Goal: Contribute content: Contribute content

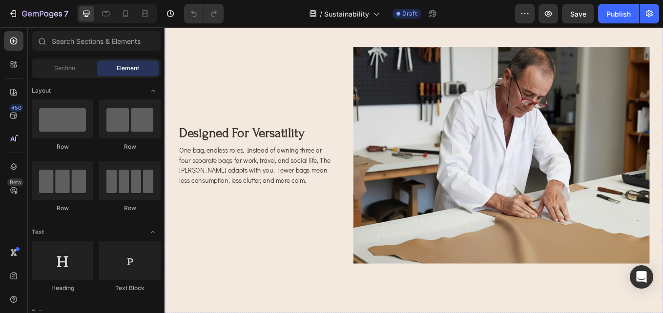
scroll to position [879, 0]
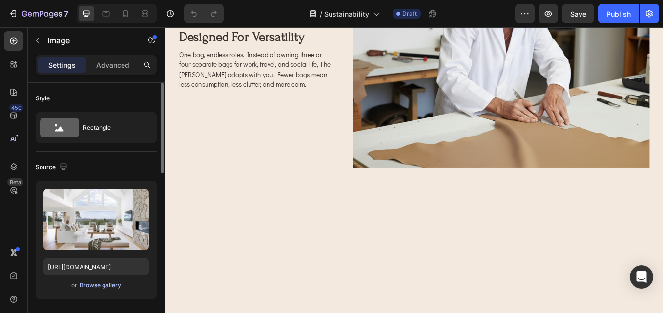
click at [98, 288] on div "Browse gallery" at bounding box center [100, 285] width 41 height 9
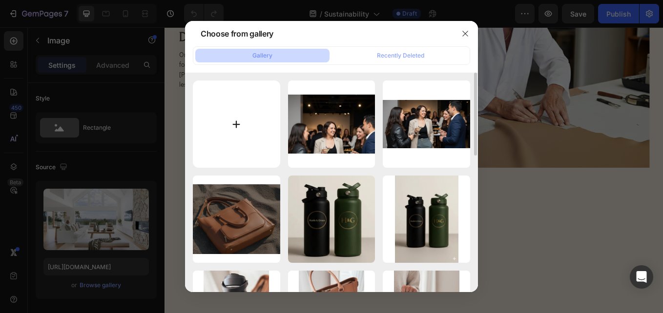
click at [261, 100] on input "file" at bounding box center [236, 124] width 87 height 87
type input "C:\fakepath\e306f05ced8600d24acddd14d1f5bfa4.jpg"
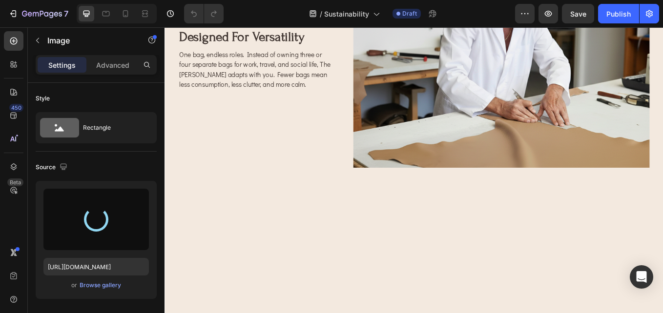
type input "[URL][DOMAIN_NAME]"
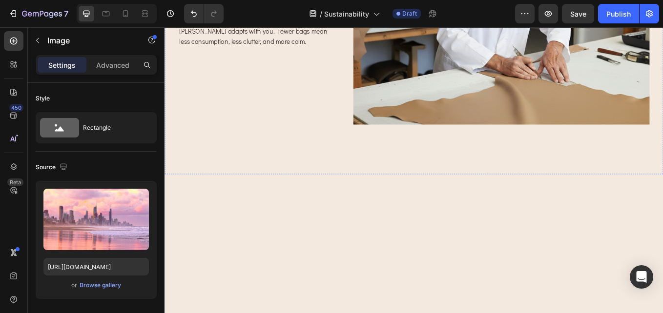
scroll to position [1025, 0]
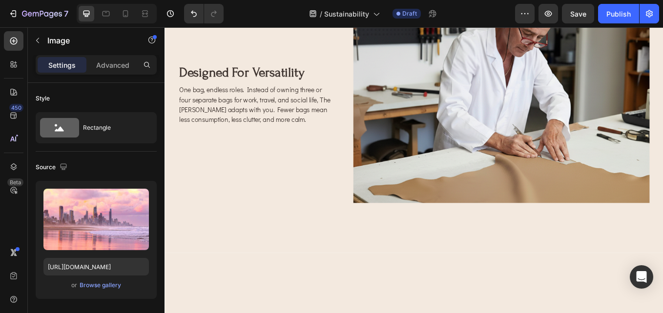
scroll to position [830, 0]
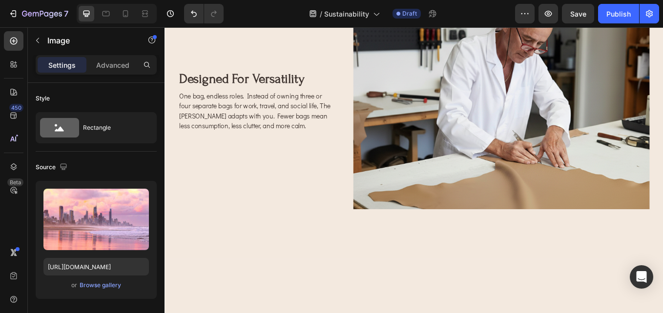
drag, startPoint x: 398, startPoint y: 211, endPoint x: 402, endPoint y: 217, distance: 7.2
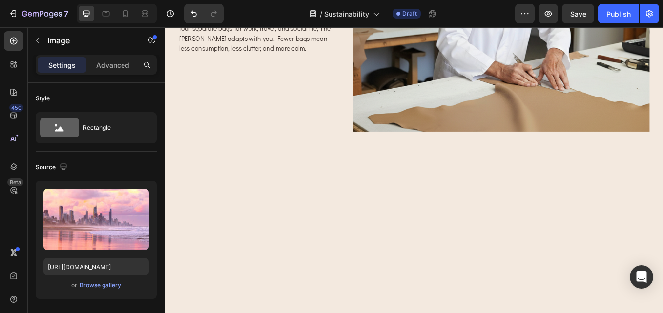
scroll to position [976, 0]
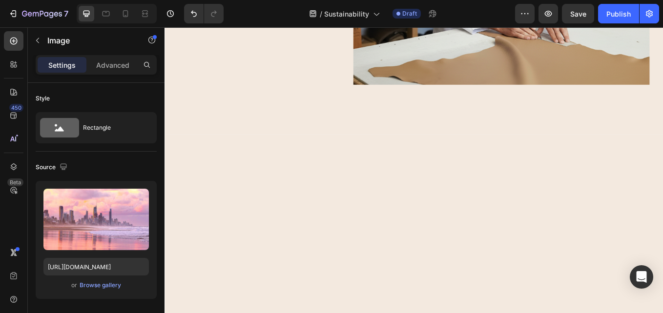
click at [108, 285] on div "Browse gallery" at bounding box center [100, 285] width 41 height 9
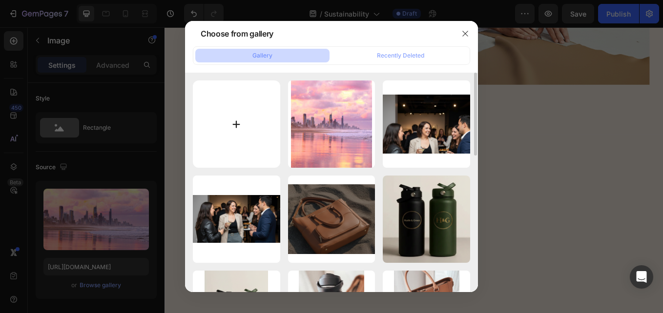
click at [235, 138] on input "file" at bounding box center [236, 124] width 87 height 87
type input "C:\fakepath\e306f05ced8600d24acddd14d1f5bfa4.jpg"
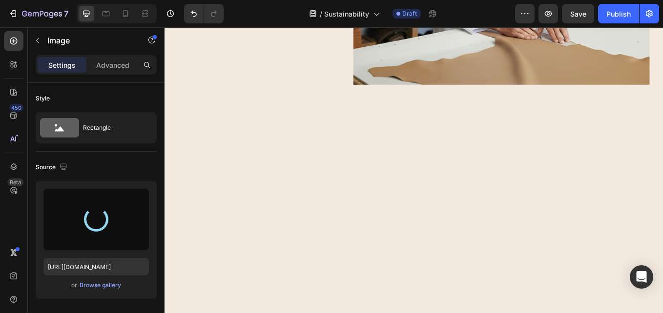
type input "[URL][DOMAIN_NAME]"
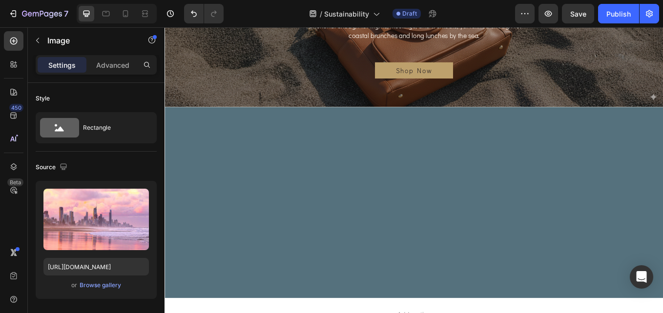
scroll to position [1171, 0]
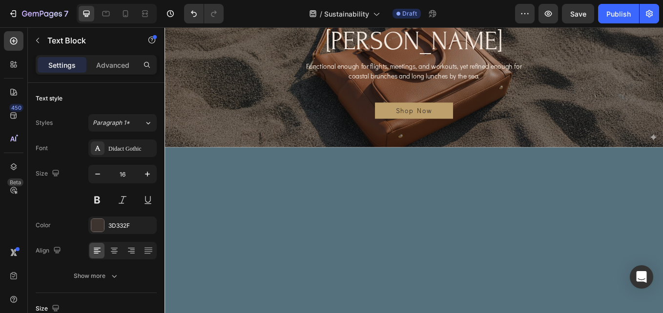
scroll to position [1147, 0]
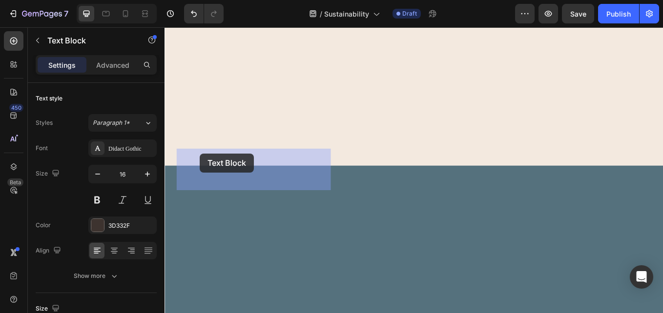
drag, startPoint x: 326, startPoint y: 189, endPoint x: 206, endPoint y: 176, distance: 120.8
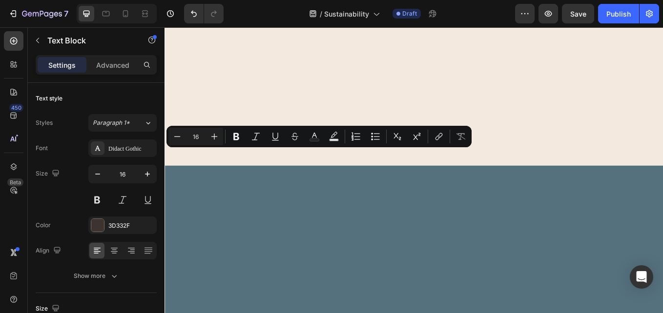
drag, startPoint x: 323, startPoint y: 213, endPoint x: 180, endPoint y: 173, distance: 147.9
copy p "One bag, endless roles. Instead of owning three or four separate bags for work,…"
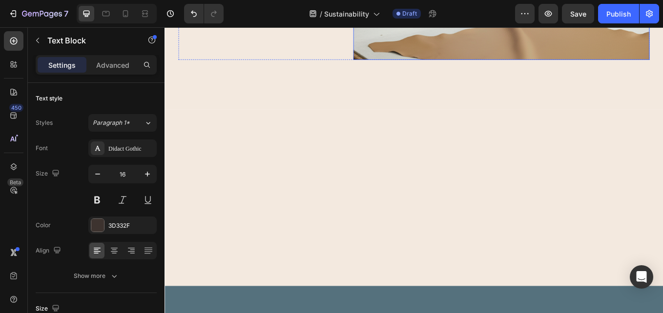
scroll to position [1001, 0]
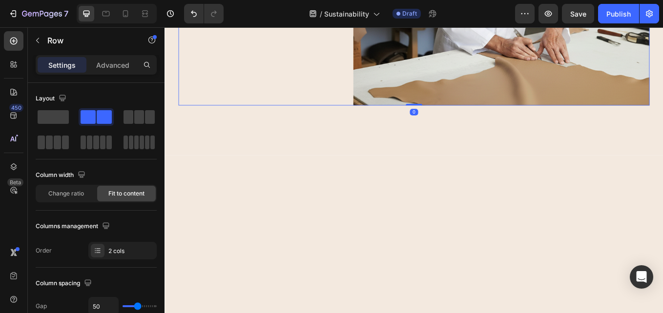
scroll to position [1098, 0]
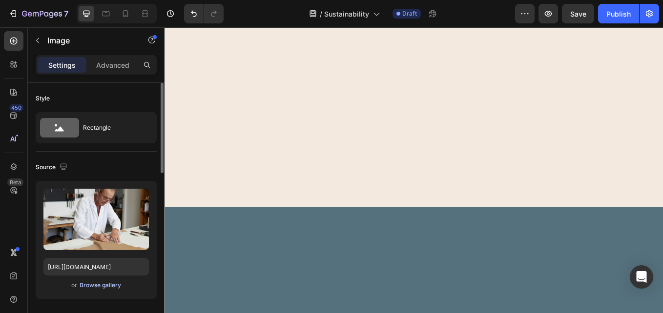
click at [87, 282] on div "Browse gallery" at bounding box center [100, 285] width 41 height 9
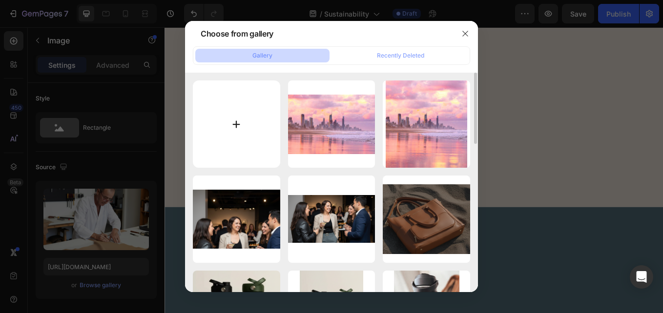
click at [241, 121] on input "file" at bounding box center [236, 124] width 87 height 87
type input "C:\fakepath\IMG_6930_jpg.jpg"
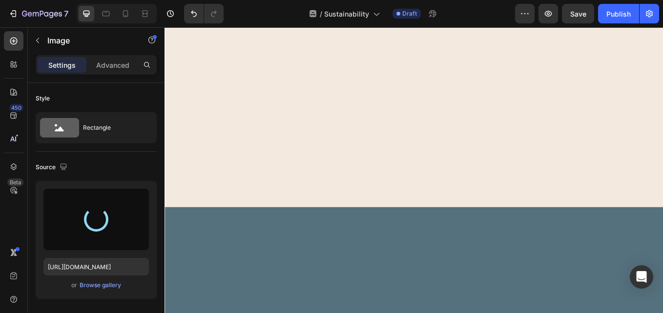
type input "[URL][DOMAIN_NAME]"
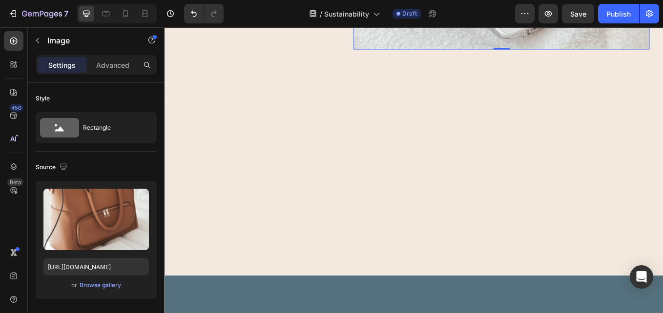
scroll to position [1196, 0]
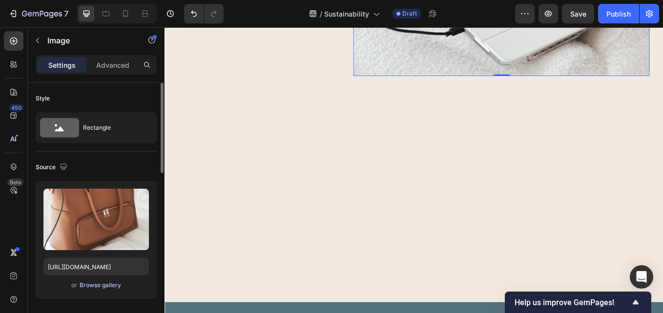
click at [91, 287] on div "Browse gallery" at bounding box center [100, 285] width 41 height 9
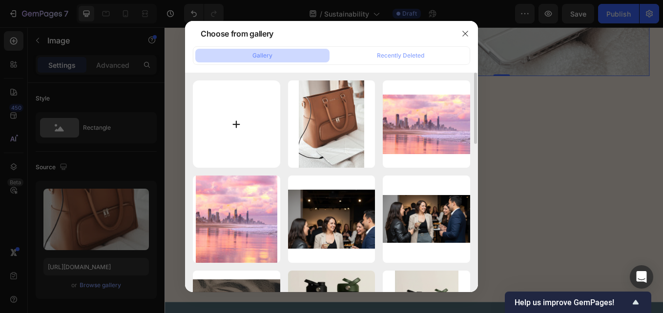
click at [236, 130] on input "file" at bounding box center [236, 124] width 87 height 87
type input "C:\fakepath\IMG_6930_jpg.jpg"
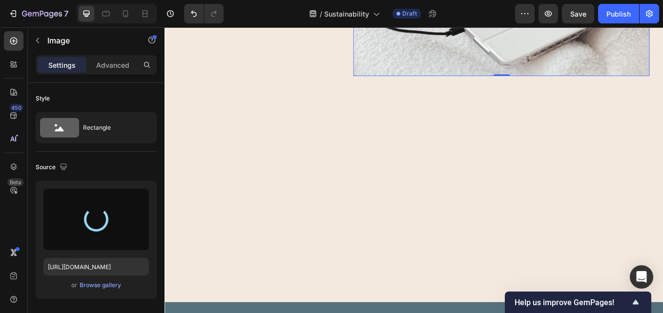
type input "[URL][DOMAIN_NAME]"
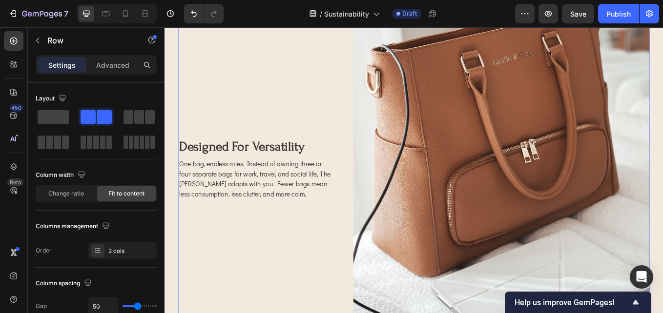
scroll to position [708, 0]
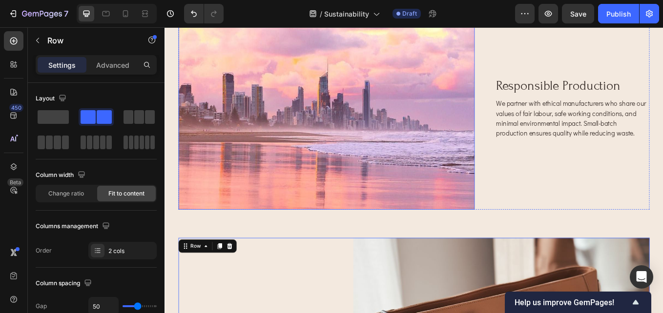
click at [472, 242] on img at bounding box center [355, 122] width 348 height 238
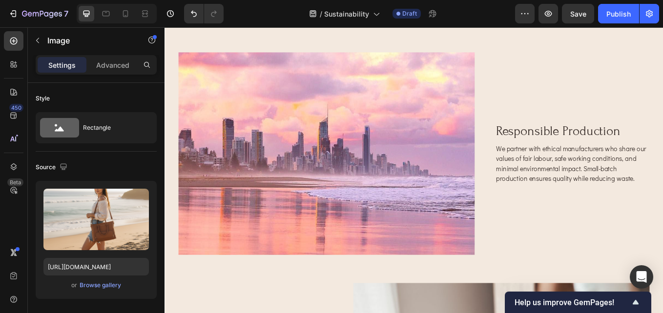
scroll to position [659, 0]
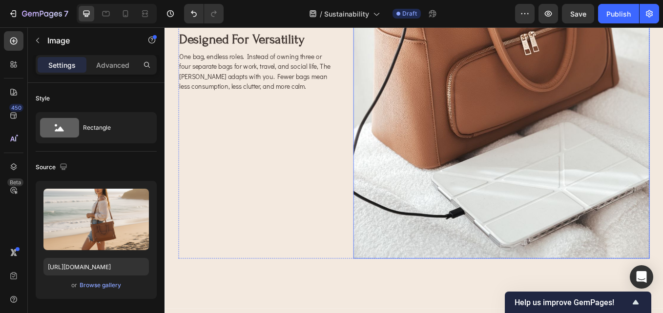
click at [563, 224] on img at bounding box center [560, 68] width 348 height 464
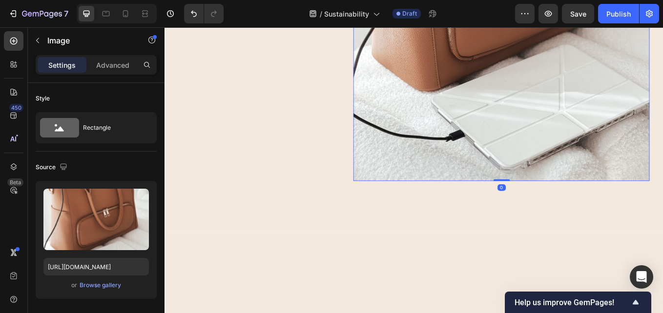
scroll to position [1293, 0]
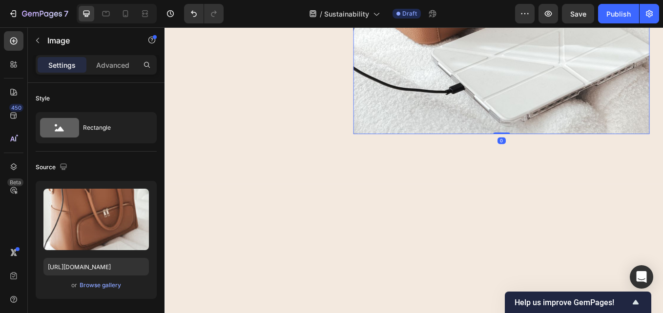
click at [85, 285] on div "Browse gallery" at bounding box center [100, 285] width 41 height 9
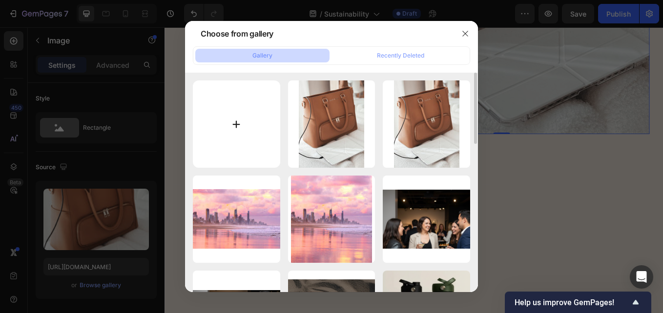
click at [229, 121] on input "file" at bounding box center [236, 124] width 87 height 87
type input "C:\fakepath\IMG_6930_jpg.jpg"
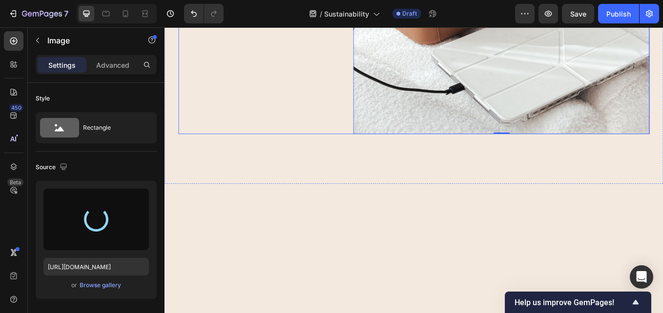
type input "[URL][DOMAIN_NAME]"
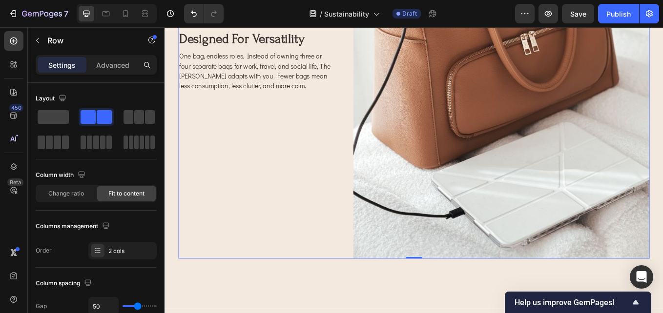
scroll to position [1049, 0]
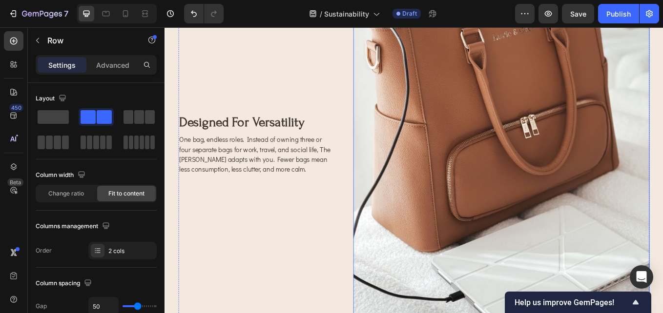
click at [533, 228] on img at bounding box center [560, 165] width 348 height 464
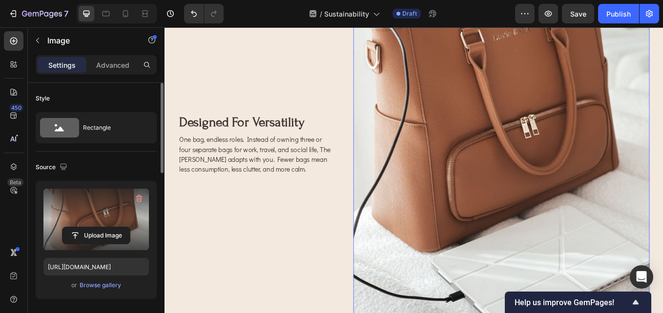
click at [90, 215] on label at bounding box center [95, 220] width 105 height 62
click at [90, 227] on input "file" at bounding box center [95, 235] width 67 height 17
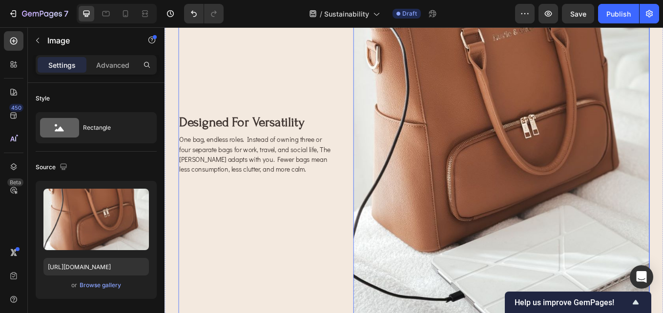
click at [272, 295] on div "designed for versatility Heading One bag, endless roles. Instead of owning thre…" at bounding box center [271, 165] width 181 height 464
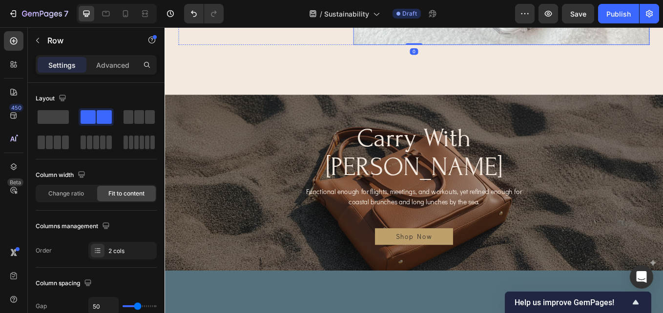
scroll to position [1489, 0]
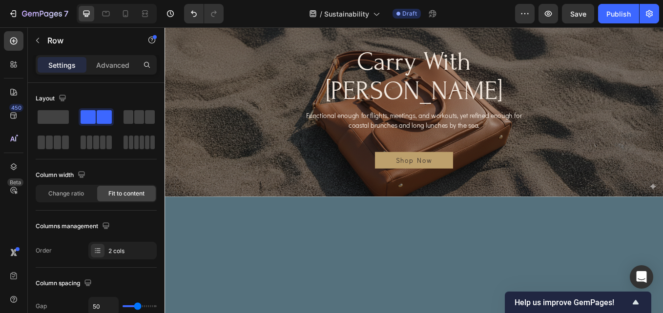
drag, startPoint x: 458, startPoint y: 175, endPoint x: 458, endPoint y: 163, distance: 12.7
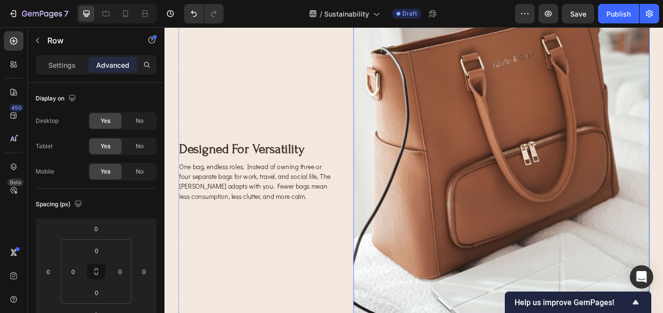
scroll to position [1001, 0]
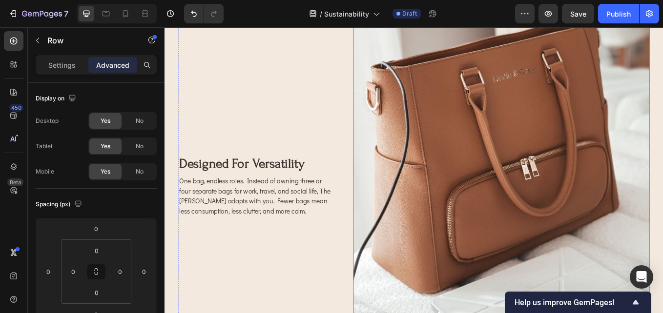
click at [552, 297] on img at bounding box center [560, 214] width 348 height 464
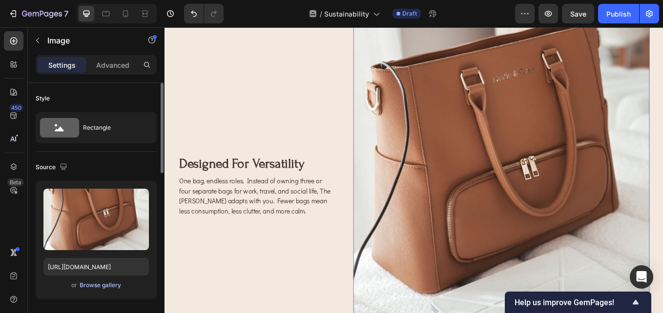
click at [106, 287] on div "Browse gallery" at bounding box center [100, 285] width 41 height 9
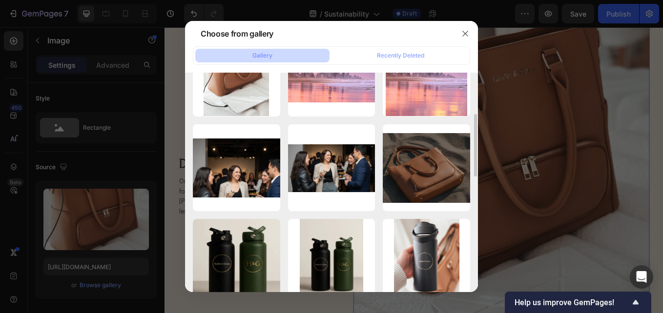
scroll to position [342, 0]
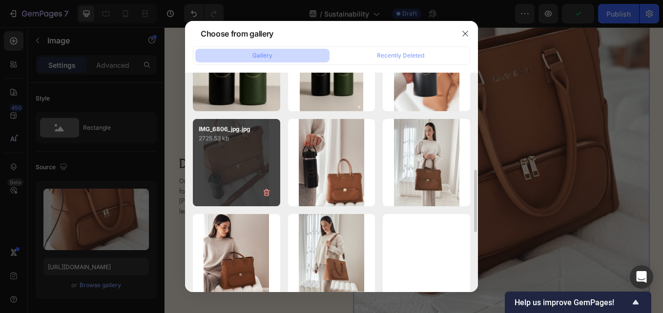
click at [243, 161] on div "IMG_6806_jpg.jpg 2725.53 kb" at bounding box center [236, 162] width 87 height 87
type input "[URL][DOMAIN_NAME]"
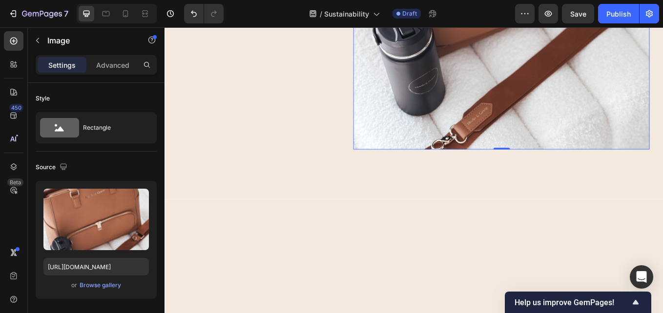
scroll to position [1147, 0]
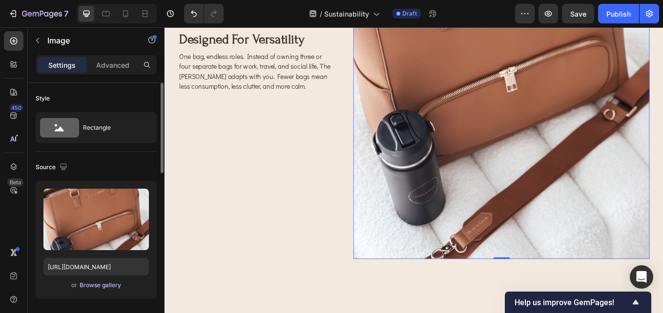
click at [113, 284] on div "Browse gallery" at bounding box center [100, 285] width 41 height 9
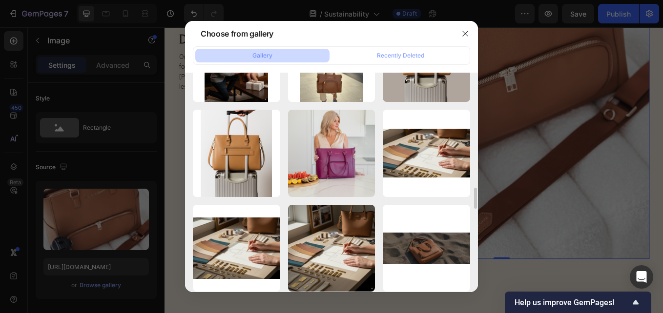
scroll to position [1108, 0]
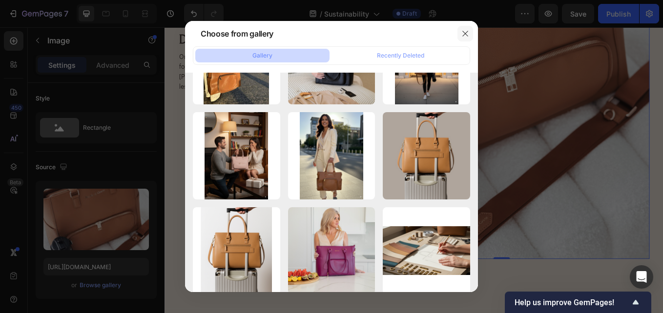
click at [464, 32] on icon "button" at bounding box center [465, 34] width 8 height 8
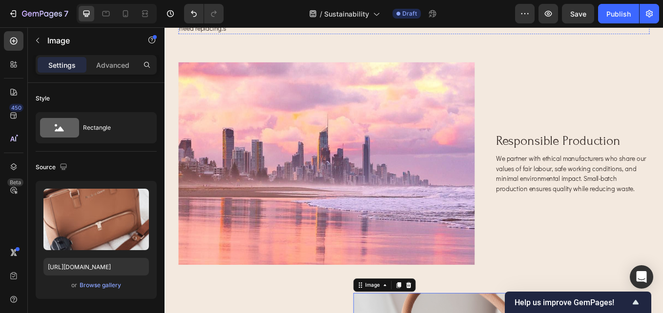
scroll to position [561, 0]
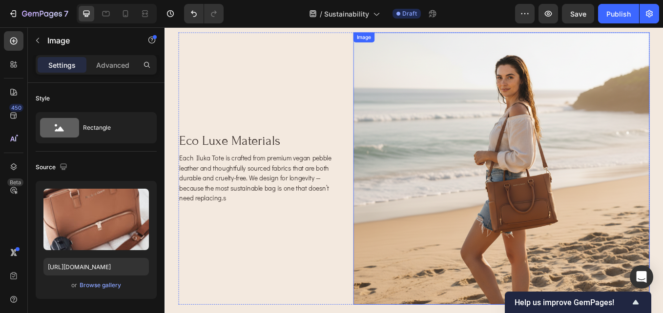
click at [616, 255] on img at bounding box center [560, 193] width 348 height 320
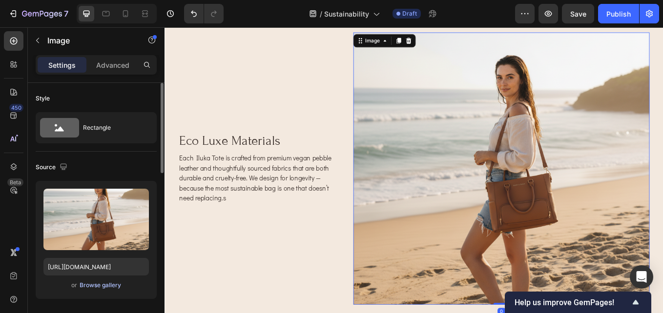
click at [119, 283] on div "Browse gallery" at bounding box center [100, 285] width 41 height 9
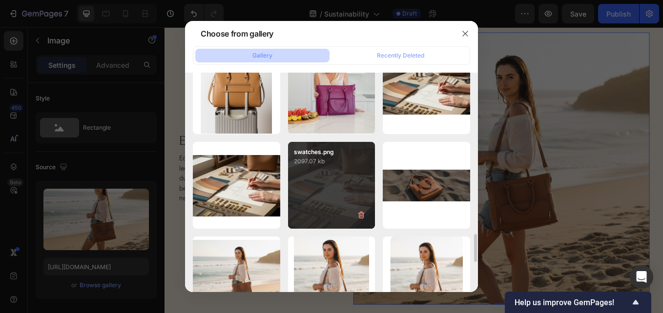
scroll to position [1171, 0]
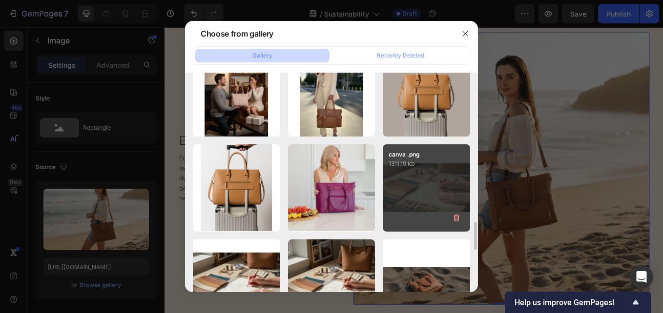
click at [413, 202] on div "canva .png 1311.19 kb" at bounding box center [426, 187] width 87 height 87
type input "[URL][DOMAIN_NAME]"
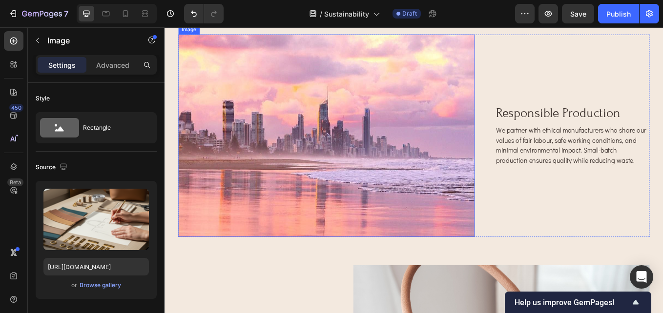
scroll to position [792, 0]
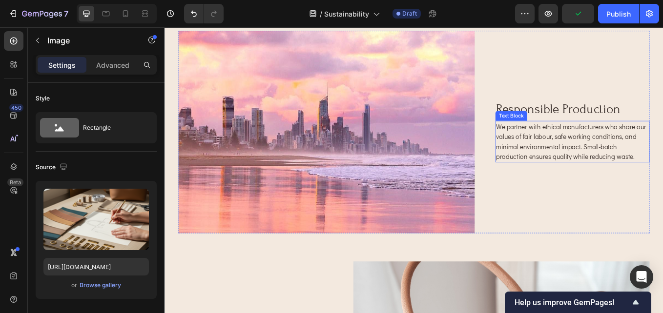
click at [612, 146] on p "We partner with ethical manufacturers who share our values of fair labour, safe…" at bounding box center [643, 161] width 179 height 47
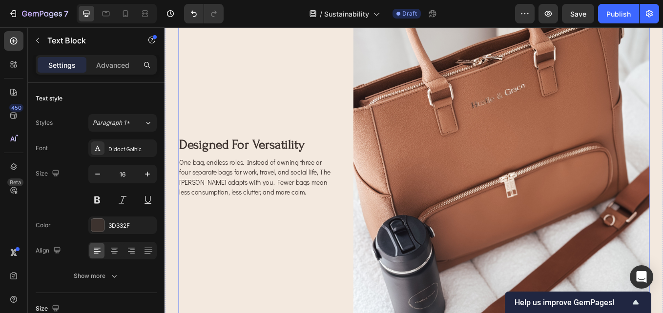
scroll to position [1183, 0]
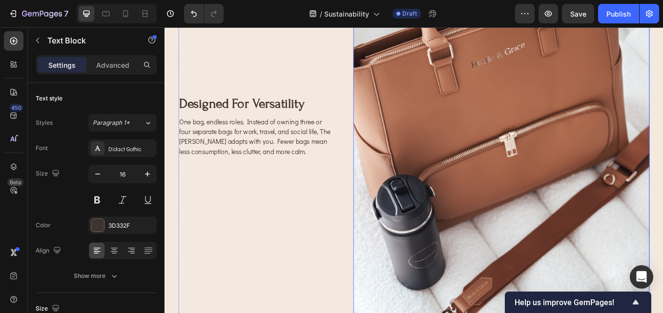
click at [637, 252] on img at bounding box center [560, 144] width 348 height 464
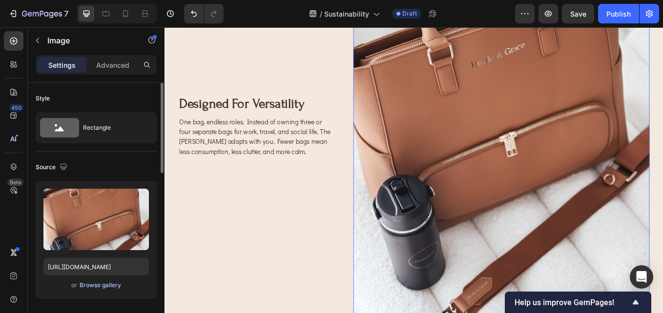
click at [82, 286] on div "Browse gallery" at bounding box center [100, 285] width 41 height 9
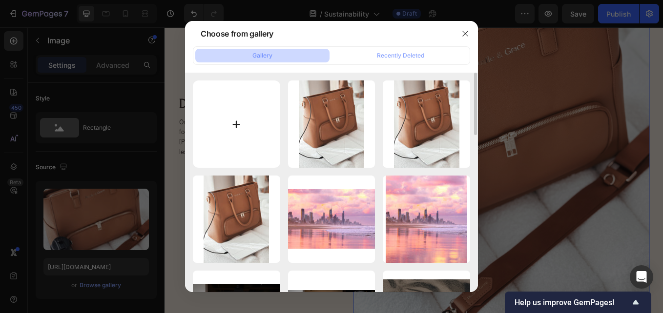
click at [236, 123] on input "file" at bounding box center [236, 124] width 87 height 87
type input "C:\fakepath\IMG_6930_jpg.jpg"
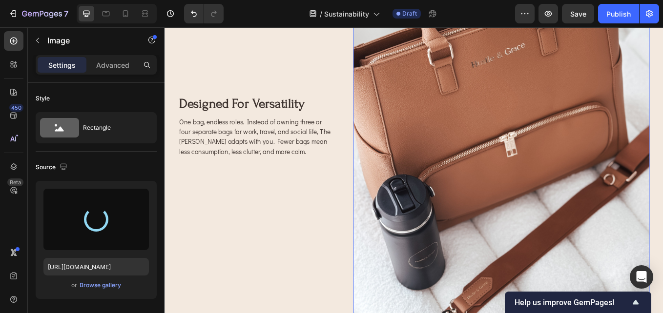
type input "[URL][DOMAIN_NAME]"
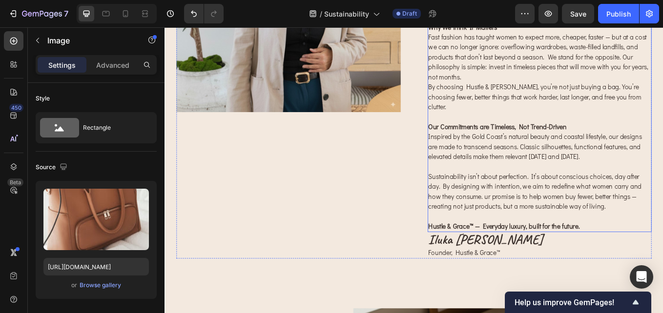
scroll to position [237, 0]
click at [638, 169] on p "Our Commitments are Timeless, Not Trend-Driven Inspired by the Gold Coast’s nat…" at bounding box center [605, 161] width 262 height 47
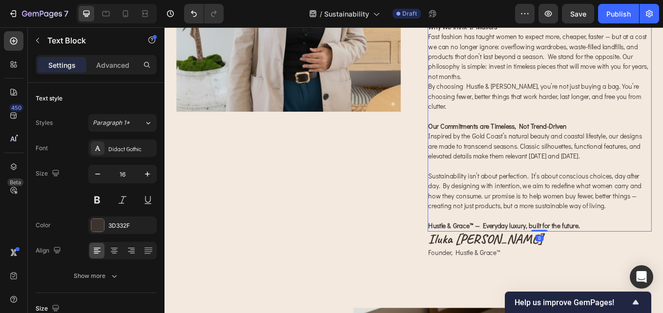
click at [638, 169] on p "Our Commitments are Timeless, Not Trend-Driven Inspired by the Gold Coast’s nat…" at bounding box center [605, 161] width 262 height 47
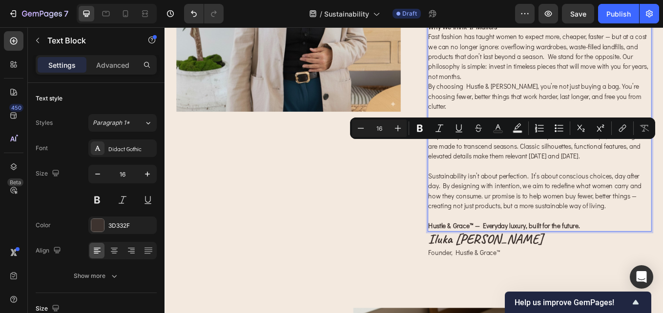
click at [662, 185] on p "Rich Text Editor. Editing area: main" at bounding box center [605, 191] width 262 height 12
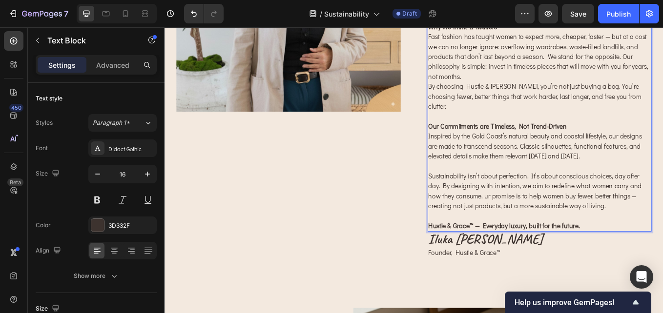
click at [662, 166] on p "Our Commitments are Timeless, Not Trend-Driven Inspired by the Gold Coast’s nat…" at bounding box center [605, 161] width 262 height 47
drag, startPoint x: 694, startPoint y: 167, endPoint x: 625, endPoint y: 170, distance: 68.9
click at [625, 170] on p "Our Commitments are Timeless, Not Trend-Driven Inspired by the Gold Coast’s nat…" at bounding box center [605, 161] width 262 height 47
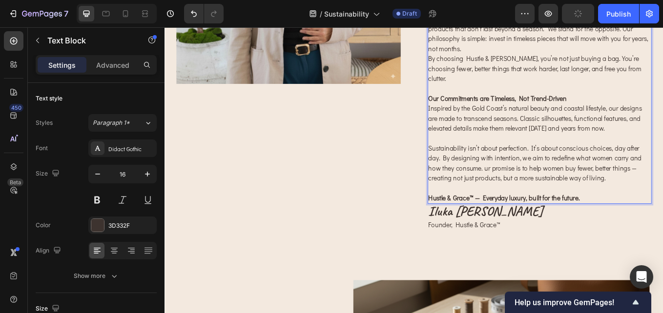
scroll to position [286, 0]
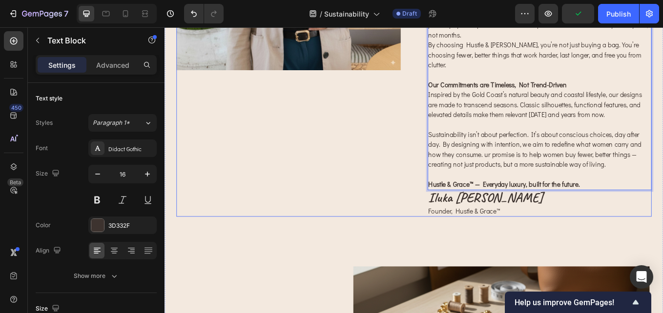
click at [378, 211] on div "Image" at bounding box center [310, 32] width 264 height 436
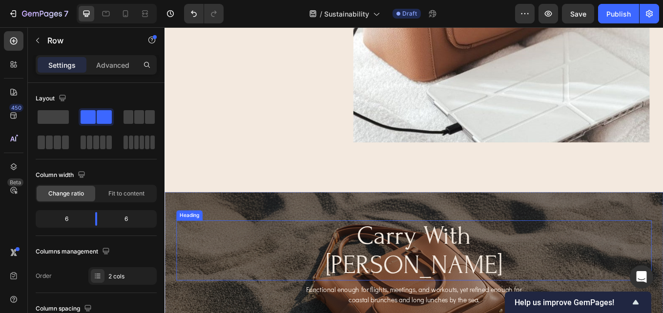
scroll to position [1555, 0]
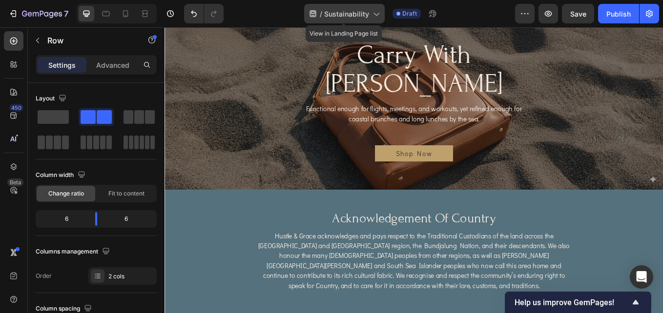
click at [376, 13] on icon at bounding box center [376, 14] width 10 height 10
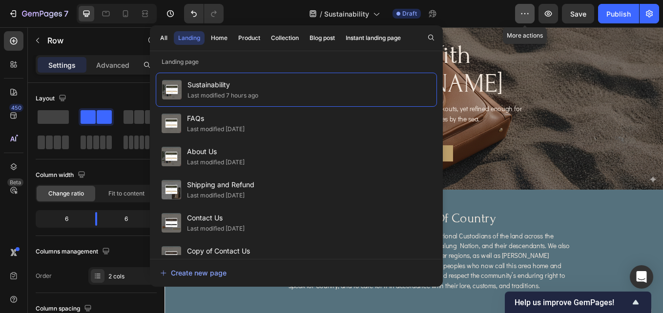
click at [520, 17] on icon "button" at bounding box center [525, 14] width 10 height 10
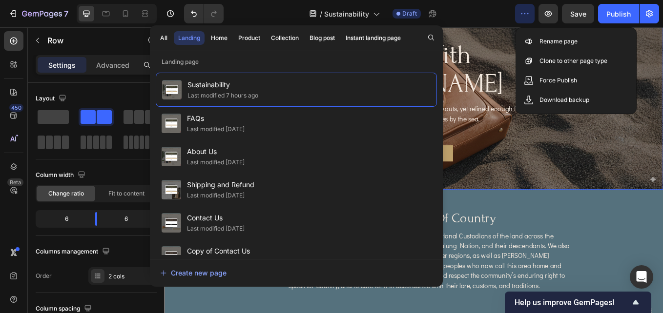
click at [627, 178] on div "carry with grace Heading Functional enough for flights, meetings, and workouts,…" at bounding box center [457, 113] width 586 height 171
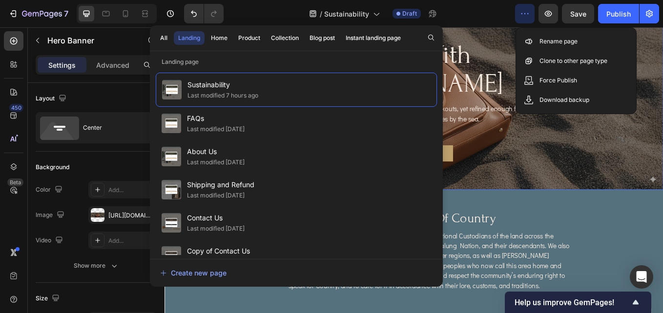
click at [575, 188] on div "Background Image" at bounding box center [457, 113] width 586 height 210
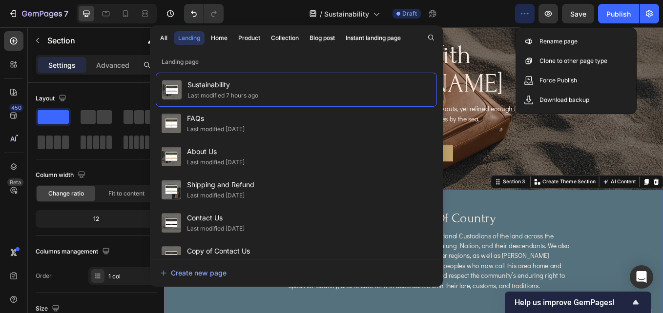
click at [362, 12] on span "Sustainability" at bounding box center [346, 14] width 45 height 10
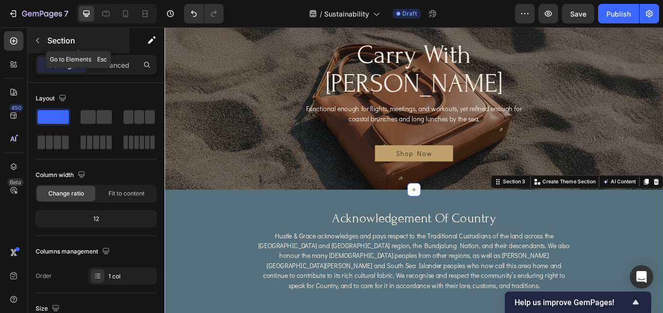
click at [43, 41] on button "button" at bounding box center [38, 41] width 16 height 16
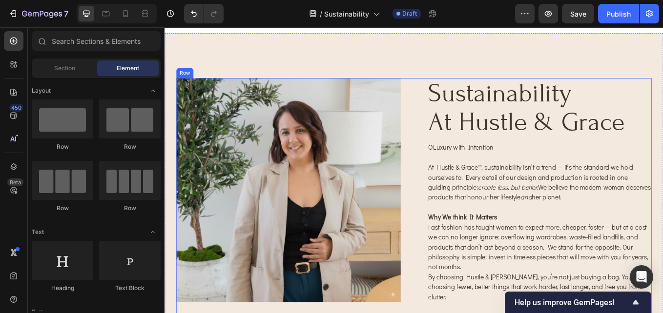
scroll to position [0, 0]
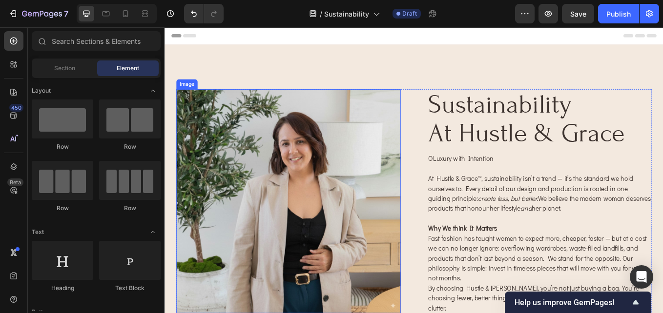
click at [363, 185] on img at bounding box center [310, 232] width 264 height 264
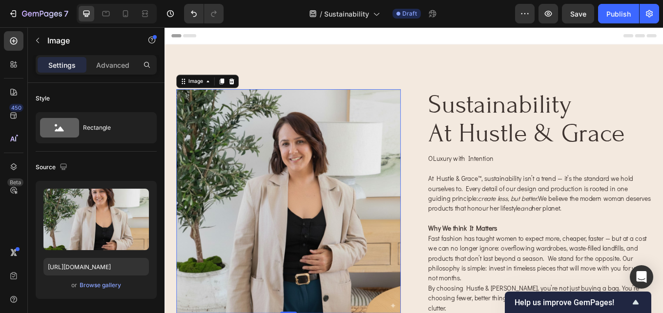
drag, startPoint x: 296, startPoint y: 214, endPoint x: 290, endPoint y: 205, distance: 10.7
click at [296, 213] on img at bounding box center [310, 232] width 264 height 264
click at [95, 285] on div "Browse gallery" at bounding box center [100, 285] width 41 height 9
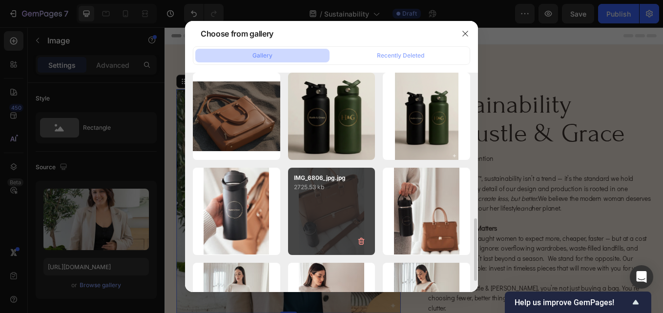
scroll to position [390, 0]
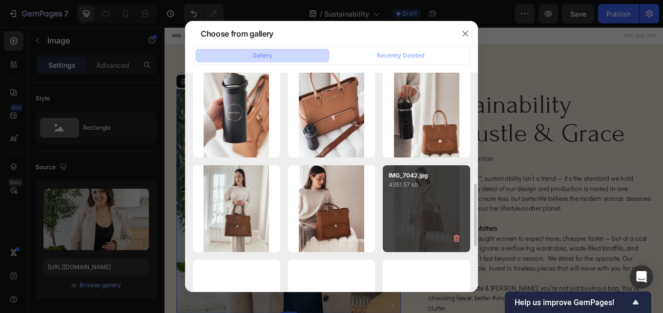
click at [422, 213] on div "IMG_7042.jpg 4351.57 kb" at bounding box center [426, 208] width 87 height 87
type input "[URL][DOMAIN_NAME]"
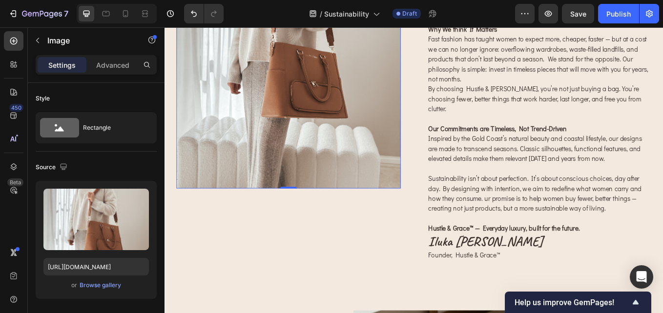
scroll to position [342, 0]
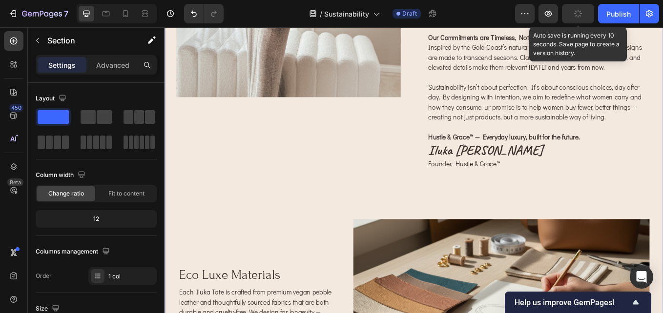
click at [578, 13] on icon "button" at bounding box center [578, 13] width 11 height 11
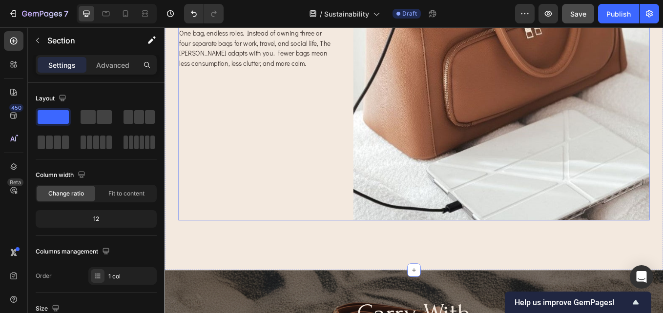
scroll to position [1269, 0]
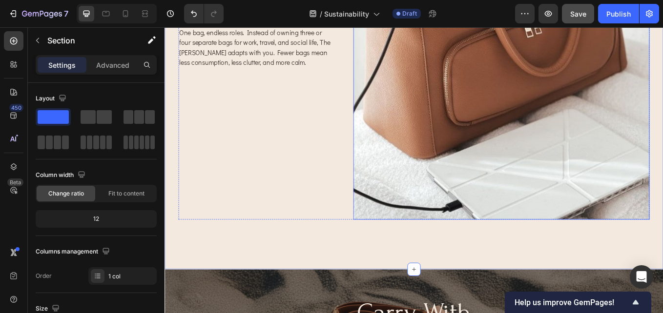
click at [541, 106] on img at bounding box center [560, 40] width 348 height 428
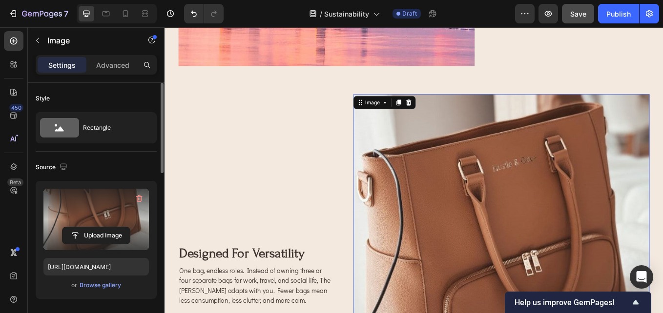
scroll to position [976, 0]
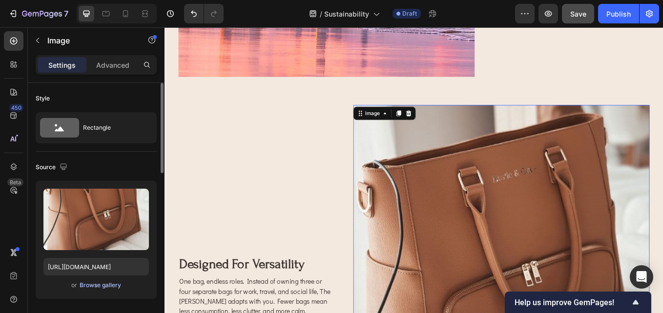
click at [95, 286] on div "Browse gallery" at bounding box center [100, 285] width 41 height 9
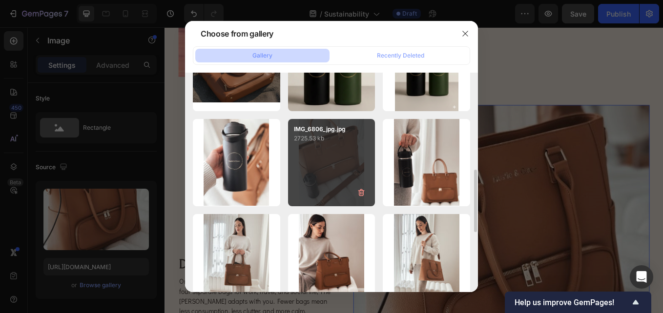
scroll to position [244, 0]
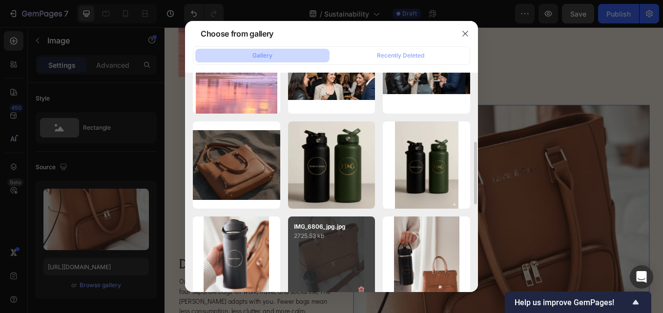
click at [347, 235] on p "2725.53 kb" at bounding box center [332, 236] width 76 height 10
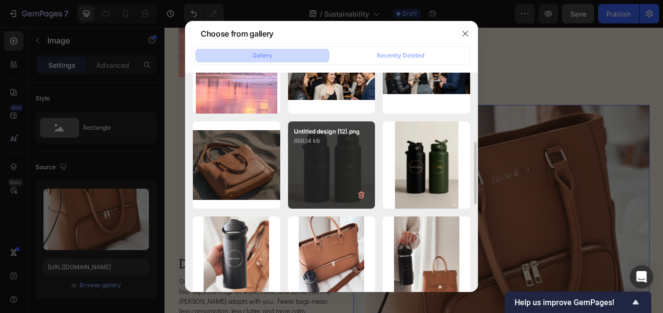
type input "[URL][DOMAIN_NAME]"
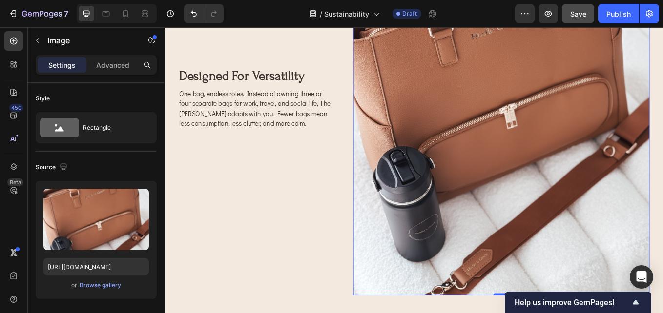
scroll to position [1220, 0]
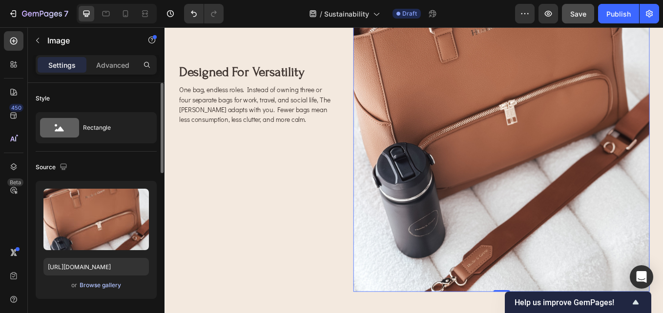
click at [82, 287] on div "Browse gallery" at bounding box center [100, 285] width 41 height 9
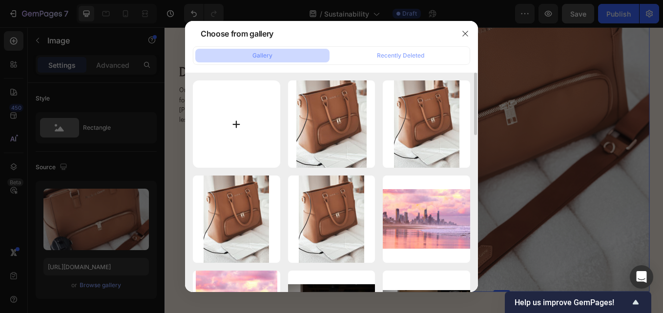
click at [230, 126] on input "file" at bounding box center [236, 124] width 87 height 87
type input "C:\fakepath\This Secret Revealed at Fashion Week 2025 will change everything.png"
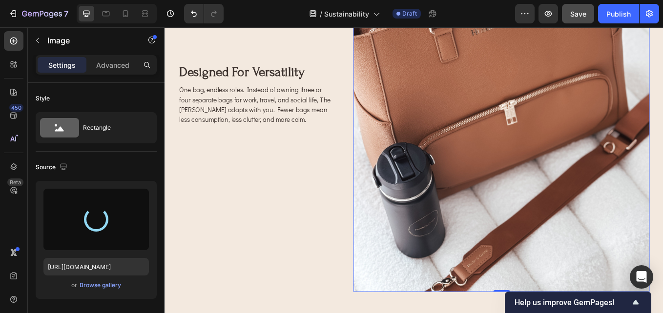
type input "[URL][DOMAIN_NAME]"
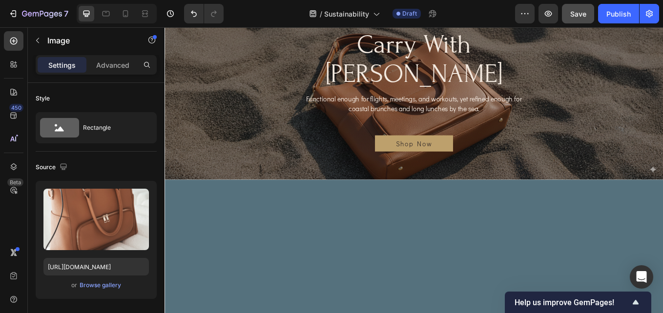
scroll to position [1172, 0]
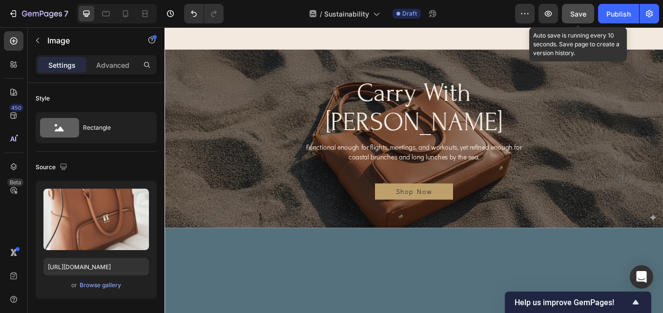
click at [581, 16] on span "Save" at bounding box center [578, 14] width 16 height 8
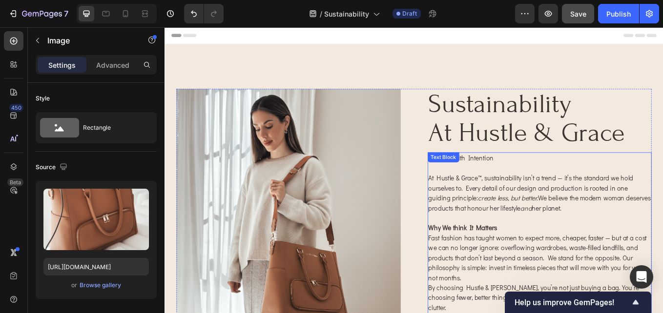
scroll to position [0, 0]
click at [521, 188] on p at bounding box center [605, 193] width 262 height 12
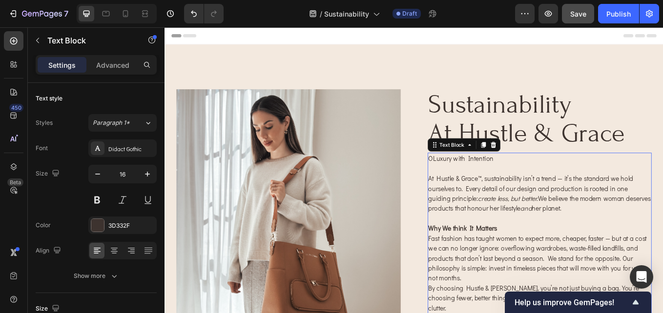
click at [521, 188] on p at bounding box center [605, 193] width 262 height 12
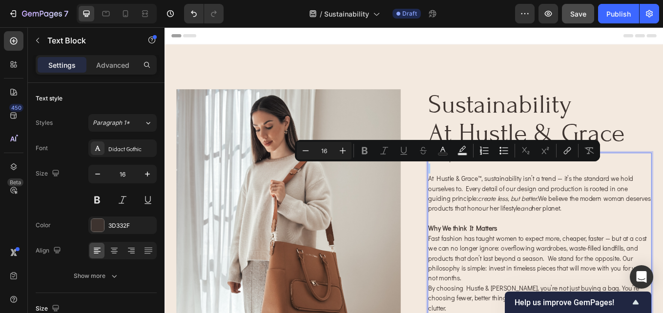
click at [513, 154] on div "Minus 16 Plus Bold Italic Underline Strikethrough Text Color Text Background Co…" at bounding box center [447, 151] width 301 height 18
click at [543, 195] on p "Rich Text Editor. Editing area: main" at bounding box center [605, 193] width 262 height 12
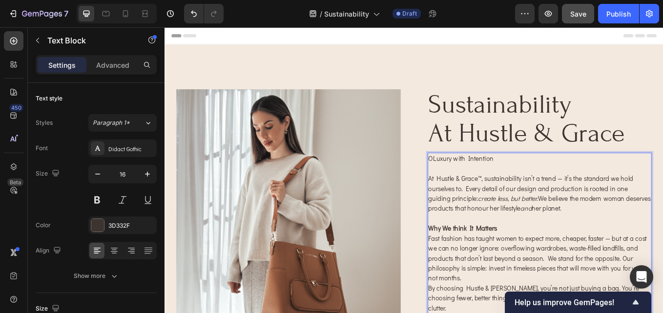
click at [479, 180] on p "OLuxury with Intention" at bounding box center [605, 182] width 262 height 12
click at [477, 182] on p "OLuxury with Intention" at bounding box center [605, 182] width 262 height 12
click at [608, 182] on p "Luxury with Intention" at bounding box center [605, 182] width 262 height 12
click at [662, 110] on h2 "sustainability at hustle & grace" at bounding box center [605, 135] width 264 height 71
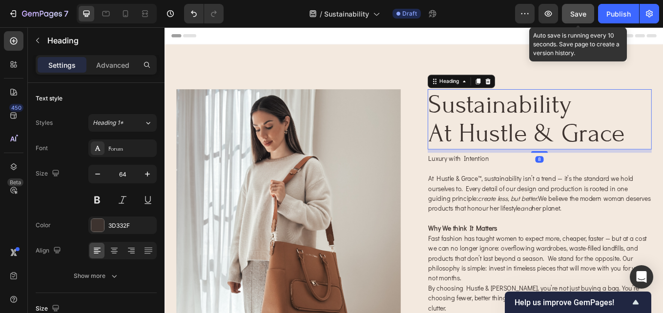
click at [588, 16] on button "Save" at bounding box center [578, 14] width 32 height 20
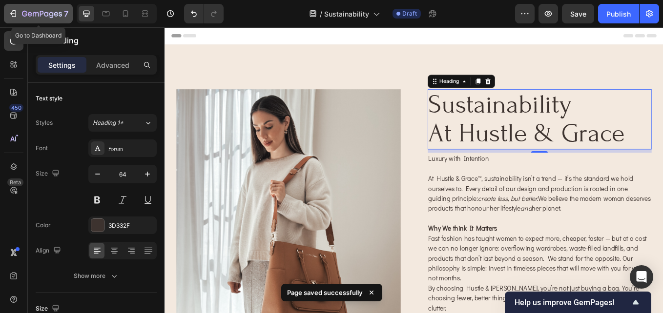
click at [21, 13] on div "7" at bounding box center [38, 14] width 60 height 12
